Goal: Information Seeking & Learning: Learn about a topic

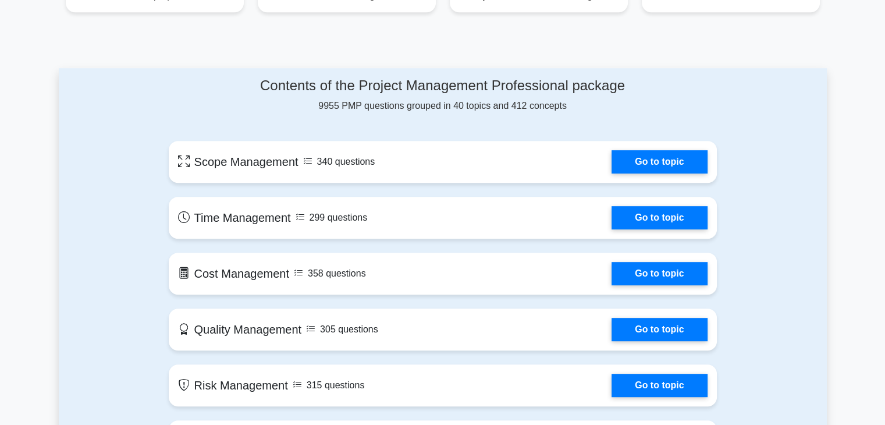
scroll to position [549, 0]
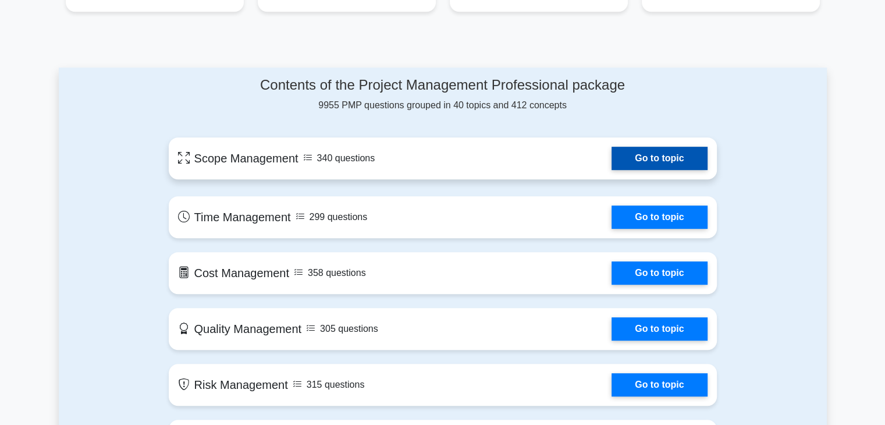
click at [687, 159] on link "Go to topic" at bounding box center [658, 158] width 95 height 23
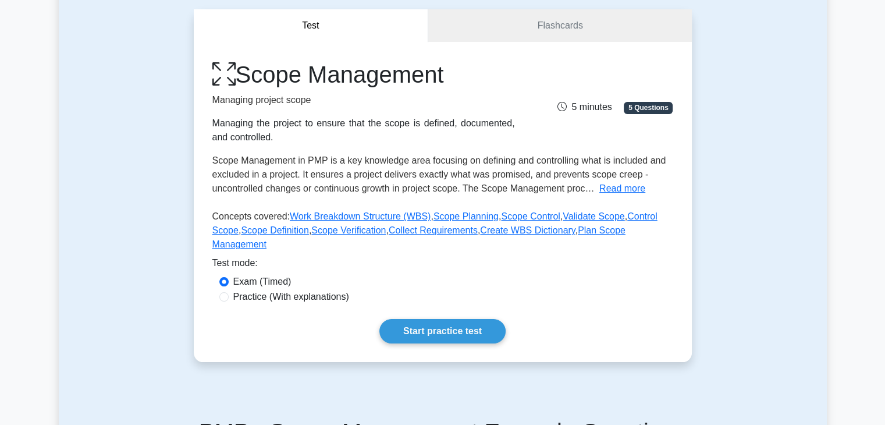
scroll to position [114, 0]
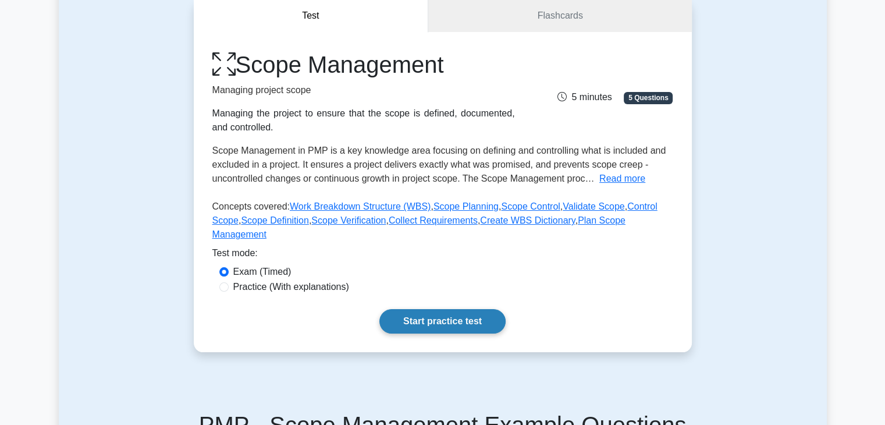
click at [454, 309] on link "Start practice test" at bounding box center [442, 321] width 126 height 24
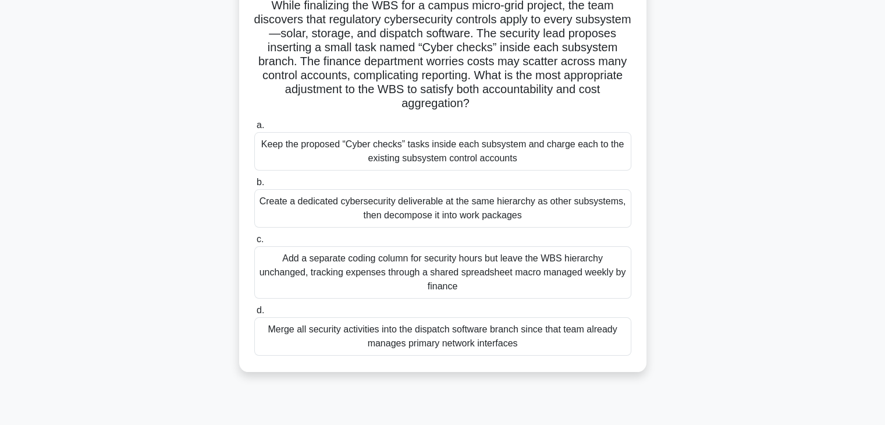
scroll to position [85, 0]
click at [468, 337] on div "Merge all security activities into the dispatch software branch since that team…" at bounding box center [442, 337] width 377 height 38
click at [254, 315] on input "d. Merge all security activities into the dispatch software branch since that t…" at bounding box center [254, 311] width 0 height 8
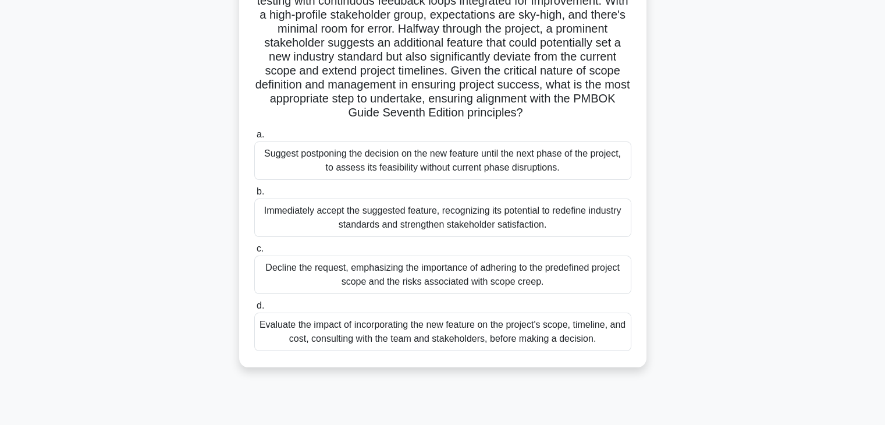
scroll to position [151, 0]
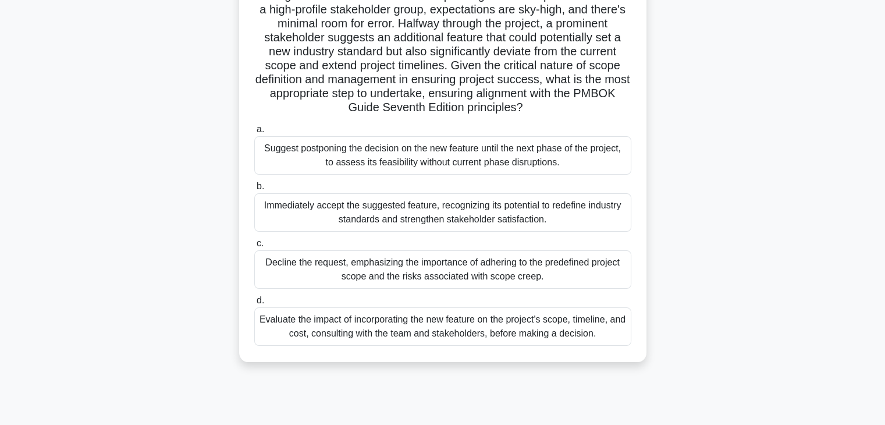
click at [471, 326] on div "Evaluate the impact of incorporating the new feature on the project's scope, ti…" at bounding box center [442, 326] width 377 height 38
click at [254, 304] on input "d. Evaluate the impact of incorporating the new feature on the project's scope,…" at bounding box center [254, 301] width 0 height 8
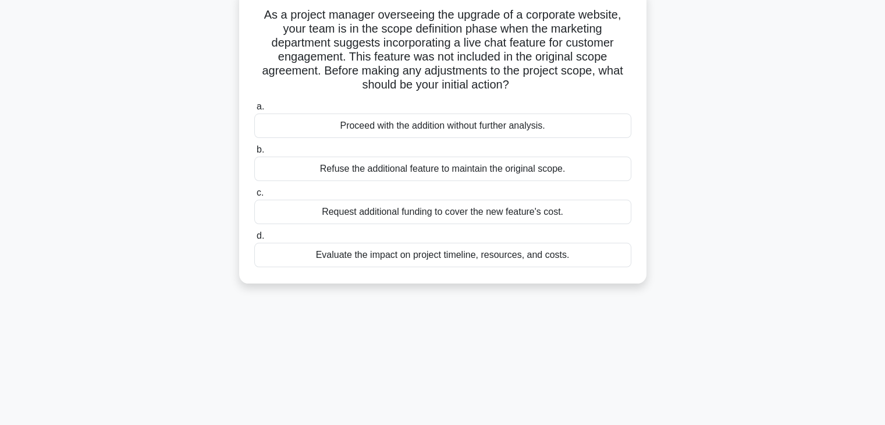
scroll to position [77, 0]
click at [462, 257] on div "Evaluate the impact on project timeline, resources, and costs." at bounding box center [442, 254] width 377 height 24
click at [254, 239] on input "d. Evaluate the impact on project timeline, resources, and costs." at bounding box center [254, 236] width 0 height 8
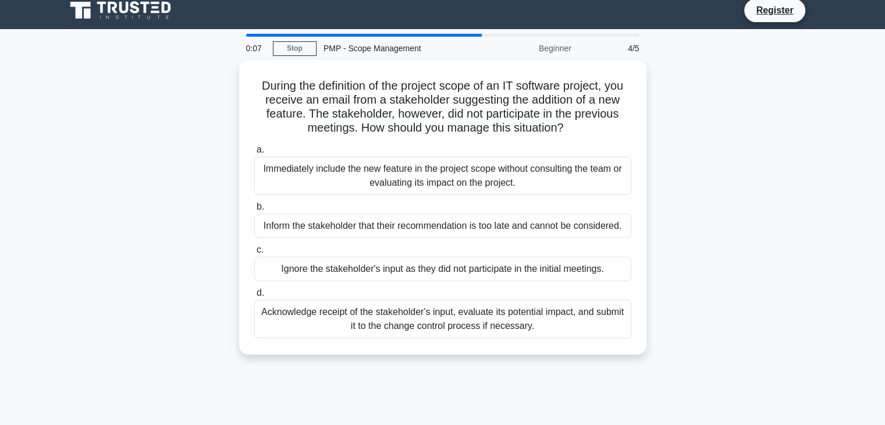
scroll to position [0, 0]
